Goal: Task Accomplishment & Management: Manage account settings

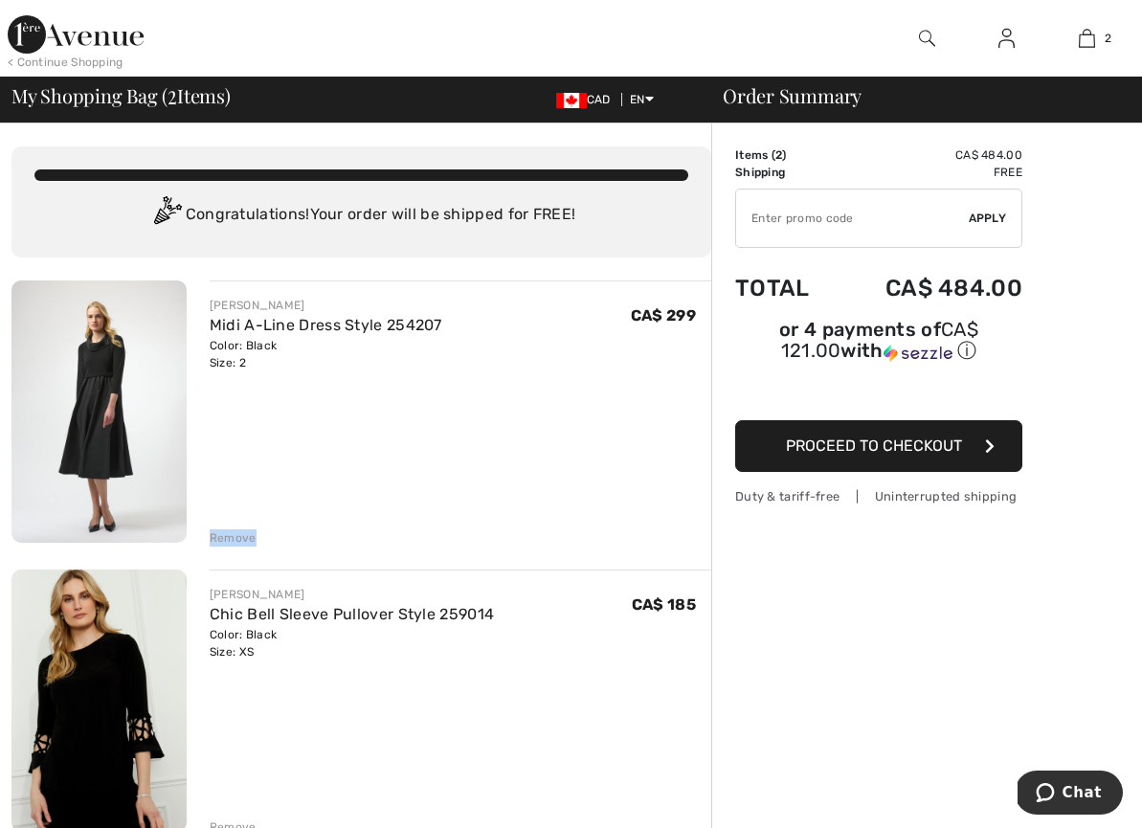
drag, startPoint x: 233, startPoint y: 535, endPoint x: 218, endPoint y: 540, distance: 15.1
click at [218, 540] on div "Remove" at bounding box center [233, 537] width 47 height 17
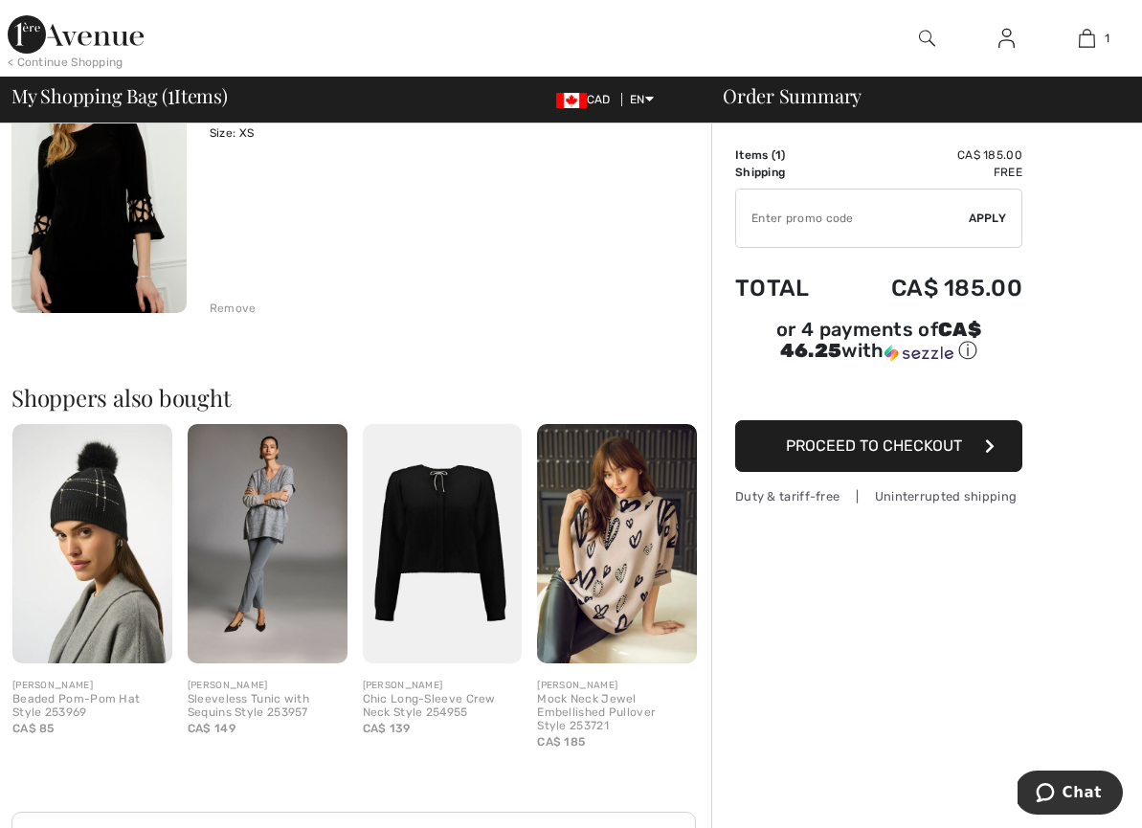
scroll to position [307, 0]
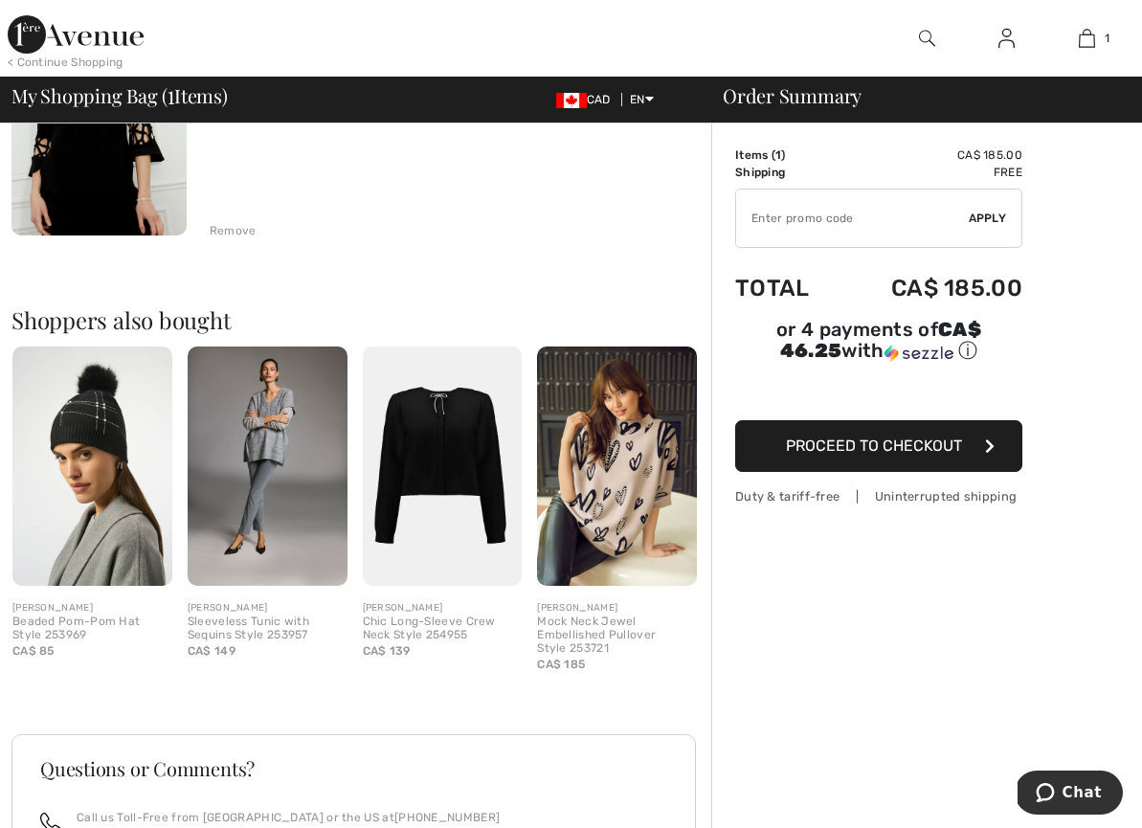
click at [1004, 40] on img at bounding box center [1006, 38] width 16 height 23
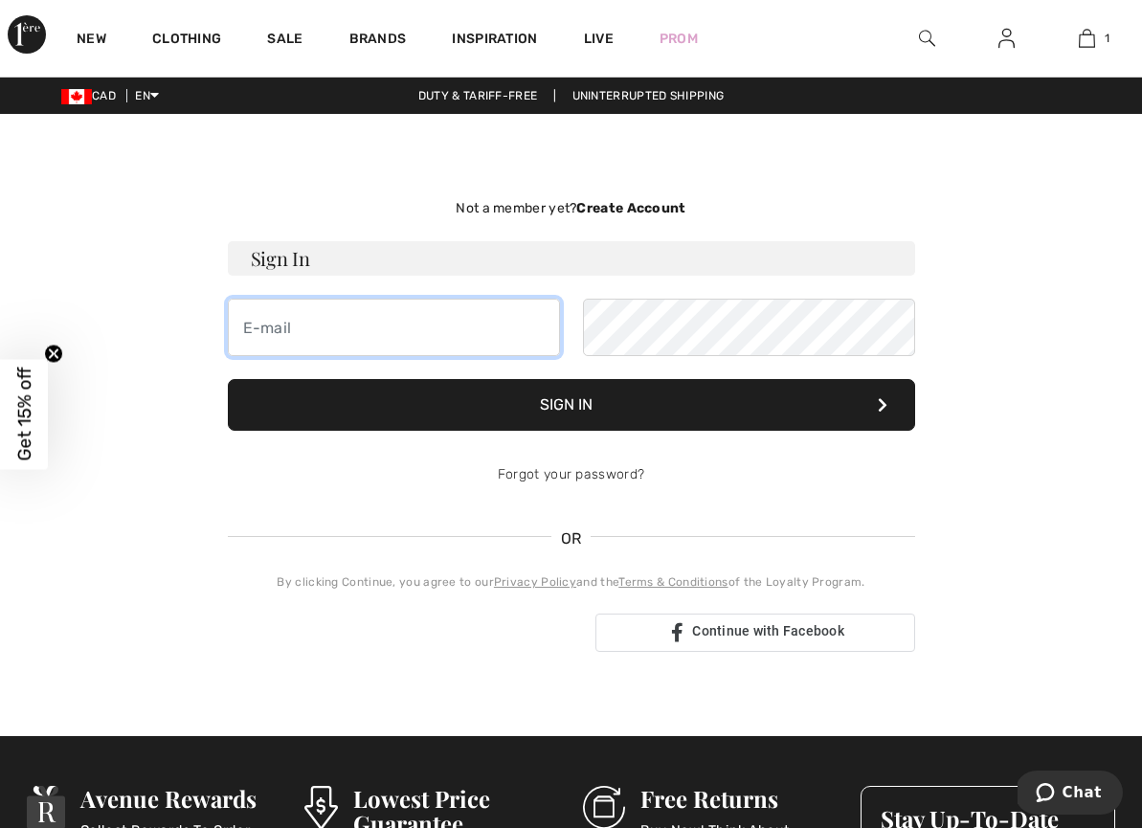
click at [381, 324] on input "email" at bounding box center [394, 327] width 332 height 57
type input "anita.hui.3@outlook.com"
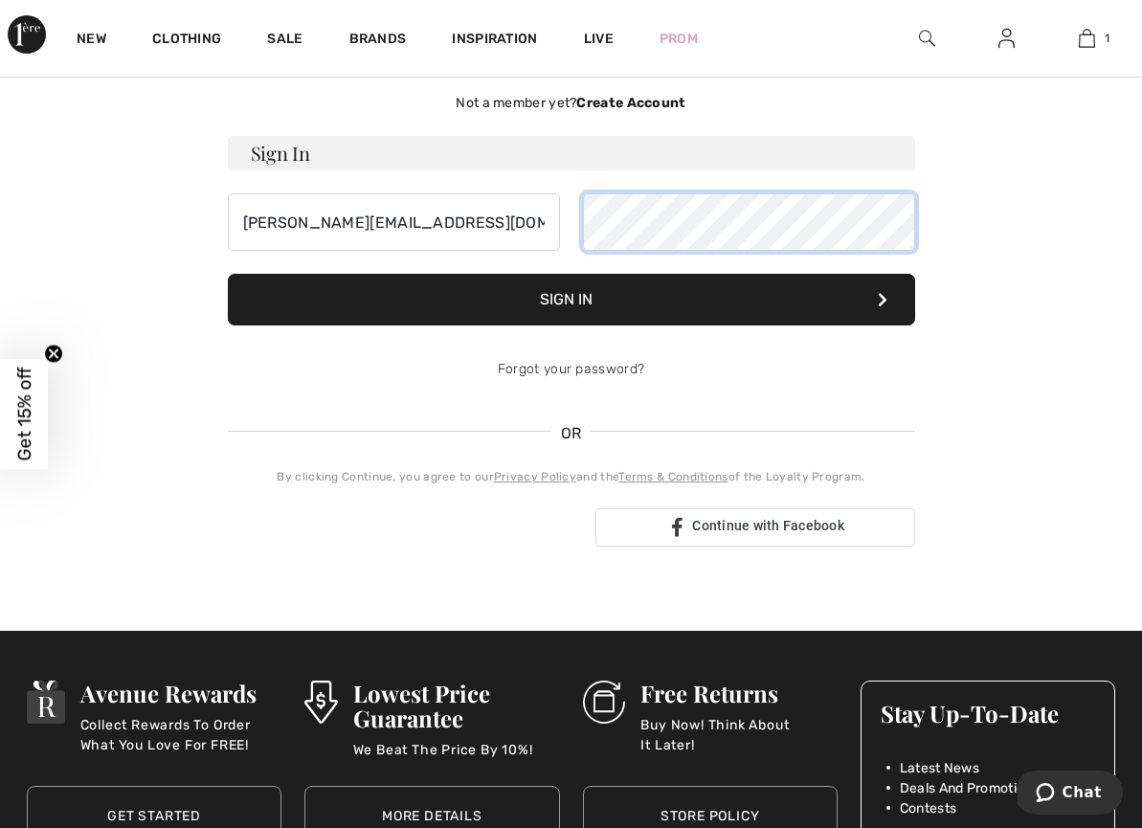
scroll to position [111, 0]
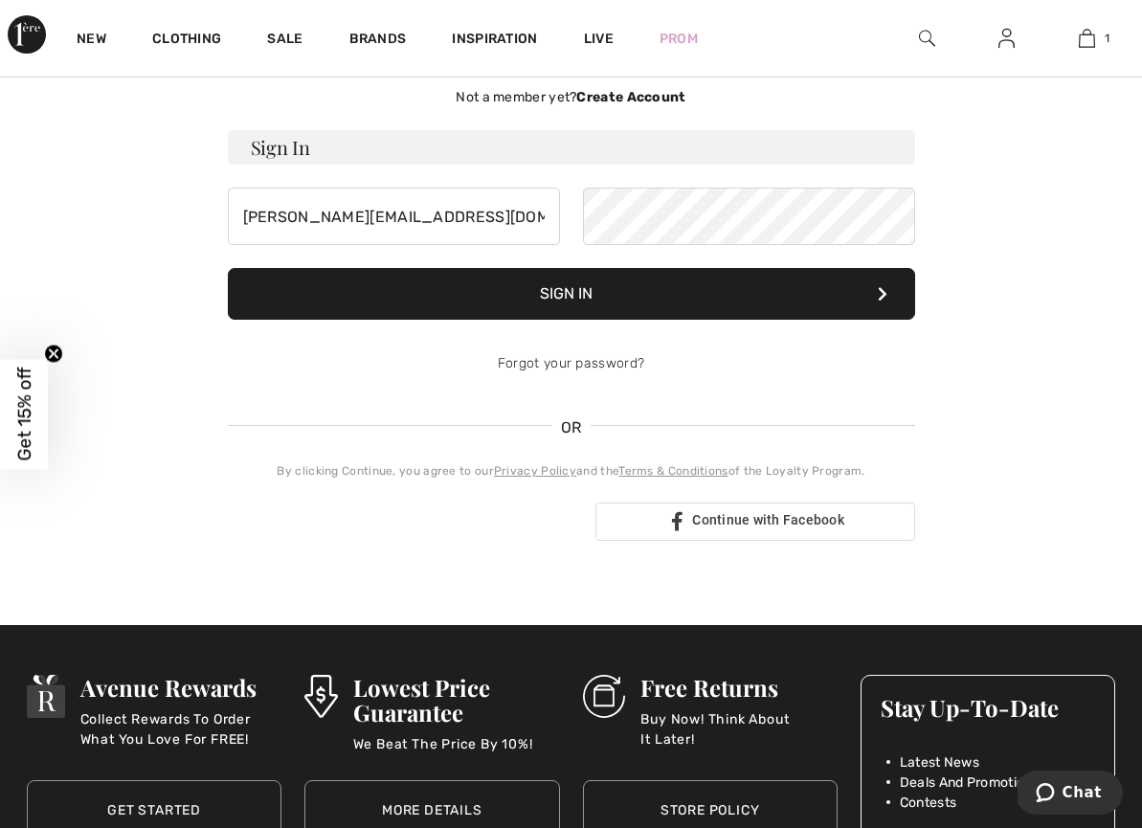
click at [581, 295] on button "Sign In" at bounding box center [571, 294] width 687 height 52
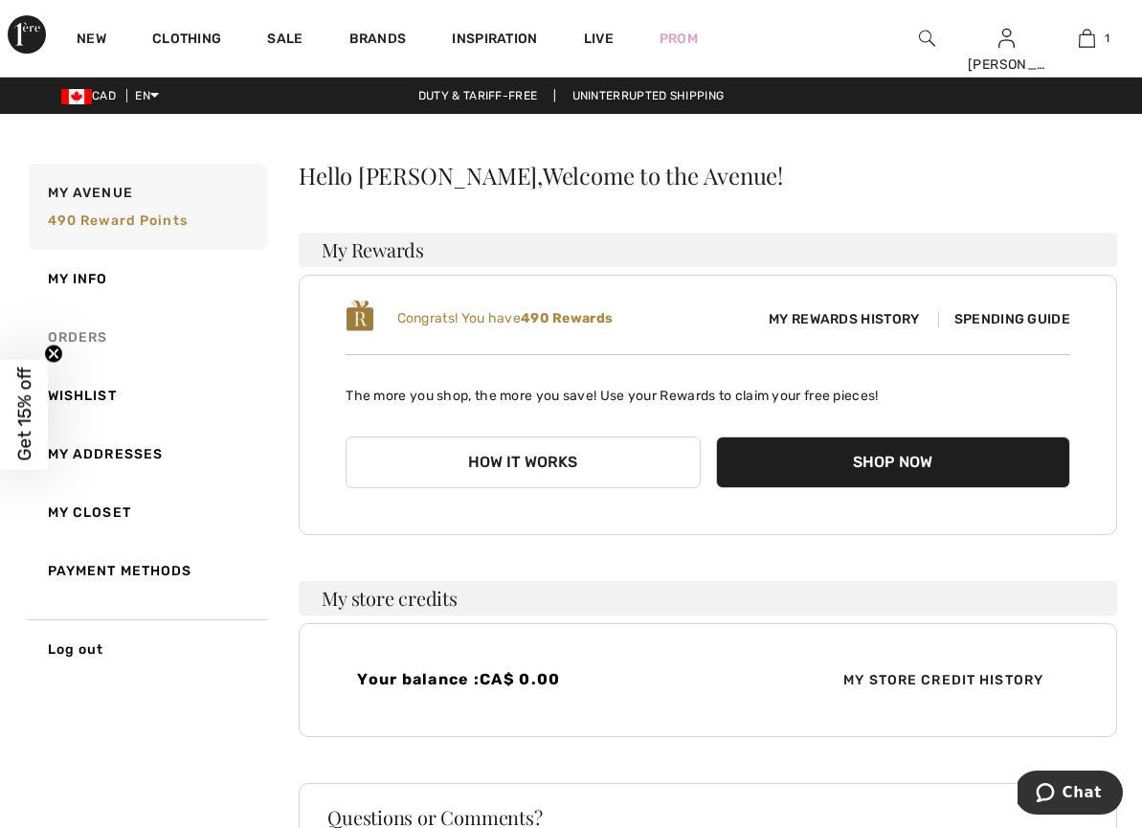
click at [85, 326] on link "Orders" at bounding box center [146, 337] width 243 height 58
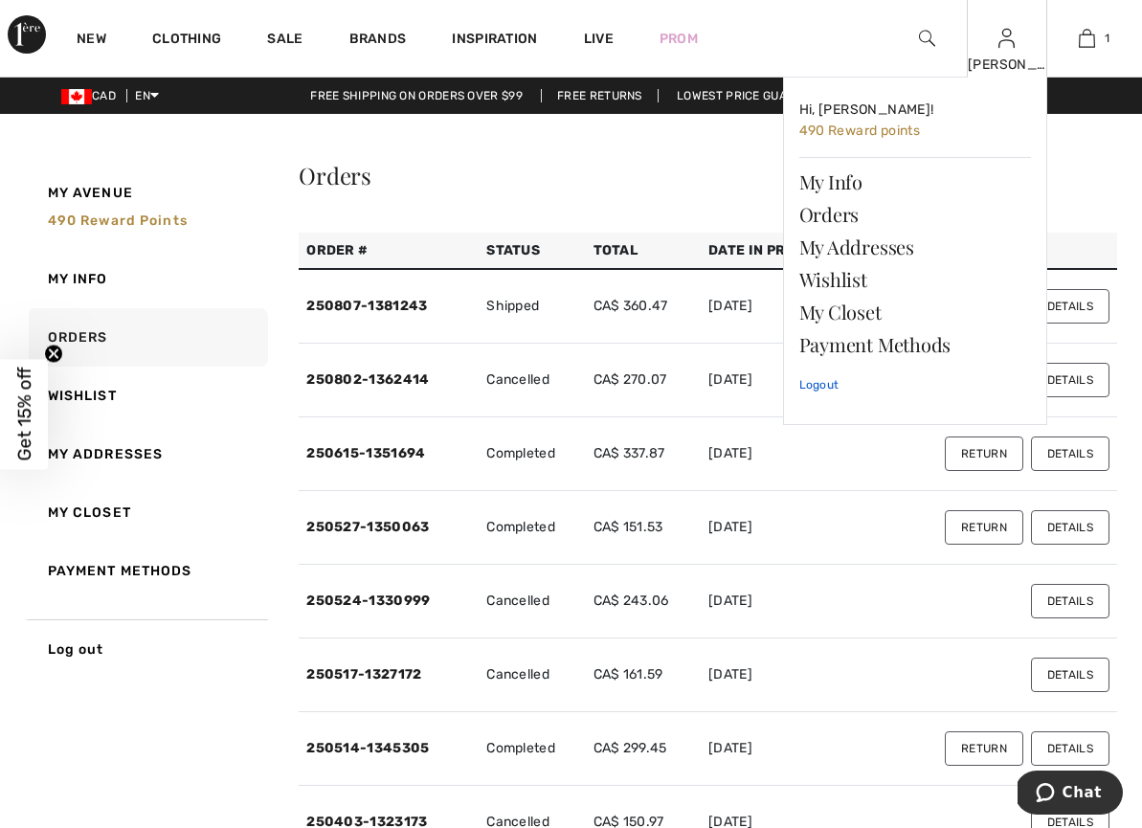
click at [824, 377] on link "Logout" at bounding box center [915, 385] width 232 height 48
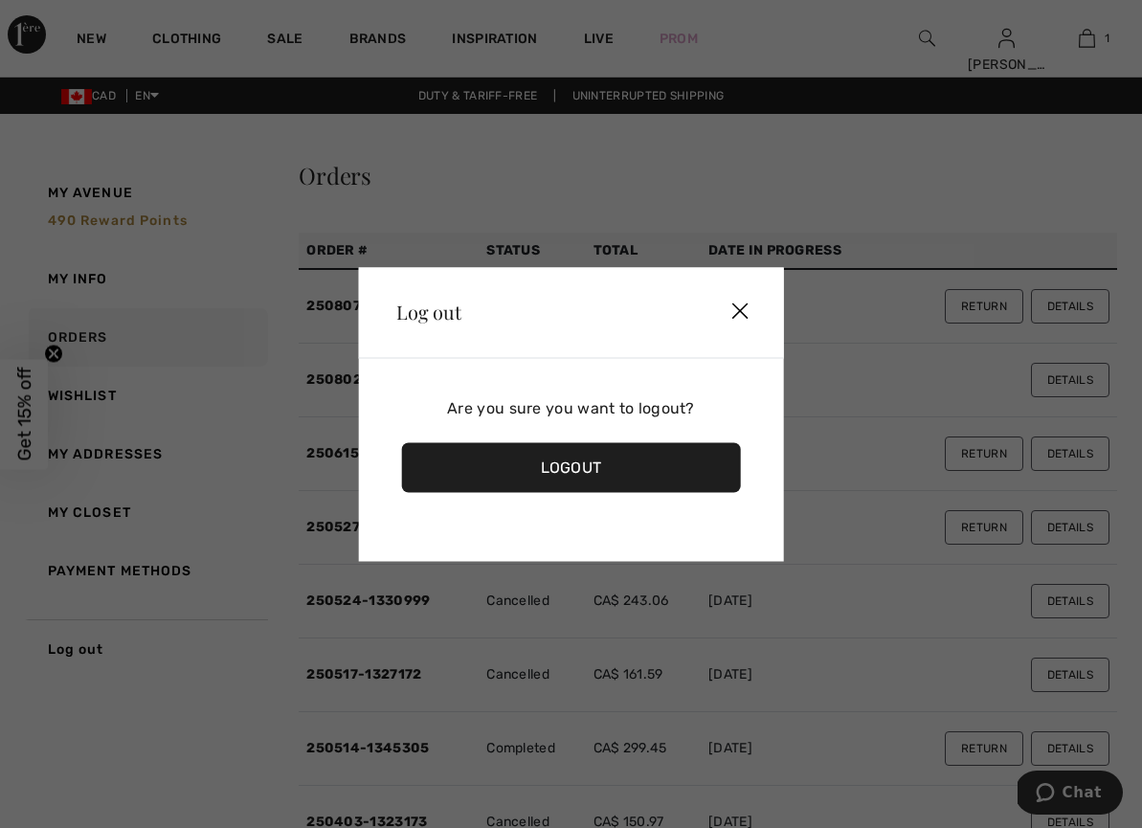
click at [573, 465] on div "Logout" at bounding box center [571, 467] width 340 height 50
